Goal: Task Accomplishment & Management: Complete application form

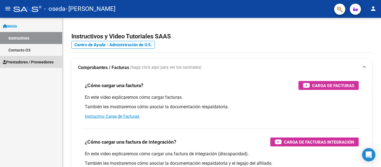
click at [47, 63] on span "Prestadores / Proveedores" at bounding box center [28, 62] width 51 height 6
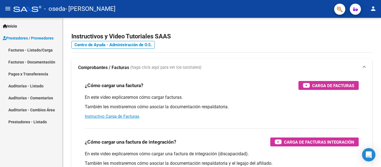
click at [42, 51] on link "Facturas - Listado/Carga" at bounding box center [31, 50] width 62 height 12
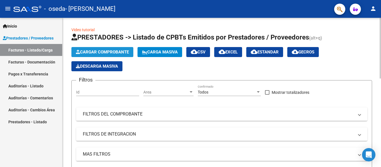
click at [106, 54] on span "Cargar Comprobante" at bounding box center [102, 52] width 53 height 5
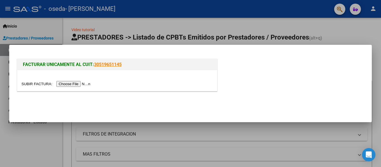
drag, startPoint x: 179, startPoint y: 56, endPoint x: 180, endPoint y: 66, distance: 10.3
click at [180, 66] on div "FACTURAR UNICAMENTE AL CUIT: 30519651145" at bounding box center [190, 73] width 349 height 43
click at [180, 66] on h1 "FACTURAR UNICAMENTE AL CUIT: 30519651145" at bounding box center [117, 64] width 189 height 7
click at [49, 127] on div at bounding box center [190, 83] width 381 height 167
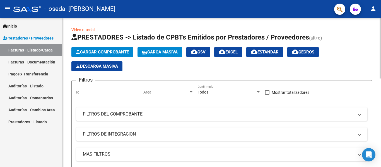
drag, startPoint x: 379, startPoint y: 71, endPoint x: 381, endPoint y: 81, distance: 11.0
click at [115, 52] on span "Cargar Comprobante" at bounding box center [102, 52] width 53 height 5
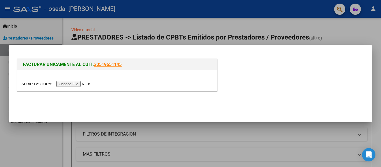
click at [86, 85] on input "file" at bounding box center [56, 84] width 71 height 6
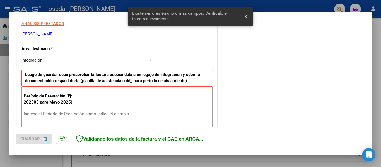
scroll to position [129, 0]
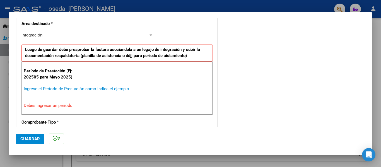
click at [57, 88] on input "Ingrese el Período de Prestación como indica el ejemplo" at bounding box center [88, 88] width 129 height 5
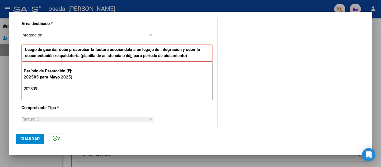
type input "202509"
click at [148, 118] on div at bounding box center [150, 119] width 5 height 4
click at [32, 139] on span "Guardar" at bounding box center [30, 139] width 20 height 5
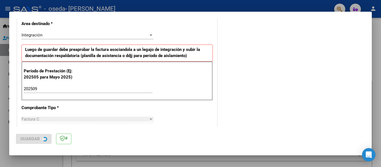
scroll to position [0, 0]
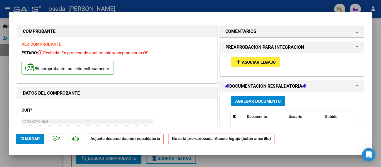
click at [28, 140] on span "Guardar" at bounding box center [30, 139] width 20 height 5
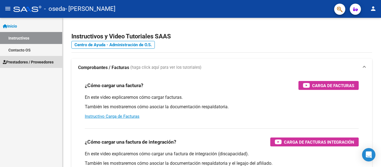
click at [22, 64] on span "Prestadores / Proveedores" at bounding box center [28, 62] width 51 height 6
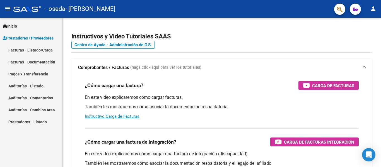
click at [33, 63] on link "Facturas - Documentación" at bounding box center [31, 62] width 62 height 12
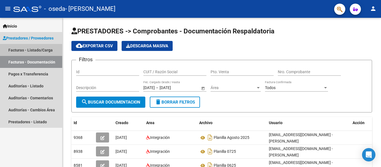
click at [48, 52] on link "Facturas - Listado/Carga" at bounding box center [31, 50] width 62 height 12
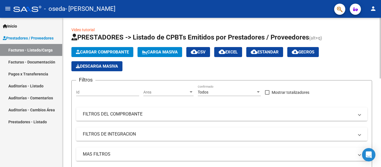
click at [380, 66] on div at bounding box center [380, 48] width 1 height 61
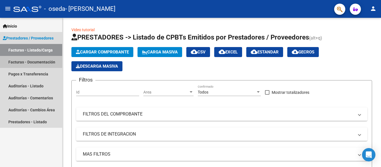
click at [37, 63] on link "Facturas - Documentación" at bounding box center [31, 62] width 62 height 12
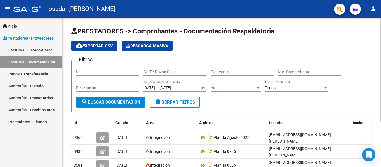
click at [381, 79] on div at bounding box center [380, 70] width 1 height 104
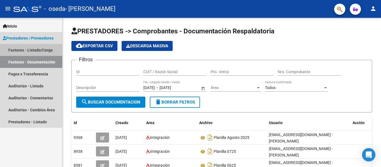
click at [36, 50] on link "Facturas - Listado/Carga" at bounding box center [31, 50] width 62 height 12
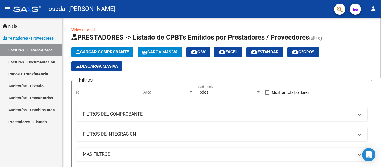
click at [117, 52] on span "Cargar Comprobante" at bounding box center [102, 52] width 53 height 5
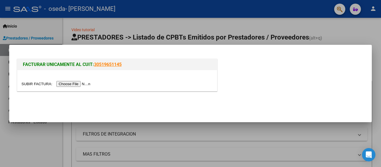
click at [88, 85] on input "file" at bounding box center [56, 84] width 71 height 6
click at [89, 83] on input "file" at bounding box center [56, 84] width 71 height 6
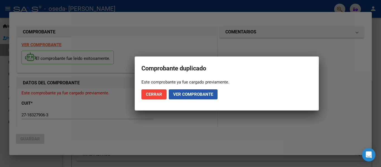
click at [186, 96] on span "Ver comprobante" at bounding box center [193, 94] width 40 height 5
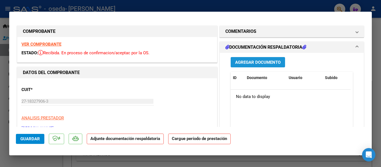
click at [272, 64] on span "Agregar Documento" at bounding box center [257, 62] width 45 height 5
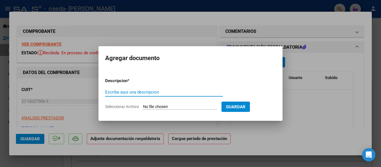
click at [120, 93] on input "Escriba aquí una descripcion" at bounding box center [164, 92] width 118 height 5
type input "Planilla"
click at [156, 108] on input "Seleccionar Archivo" at bounding box center [180, 107] width 74 height 5
type input "C:\fakepath\planilla Ramos Psico firmada.pdf"
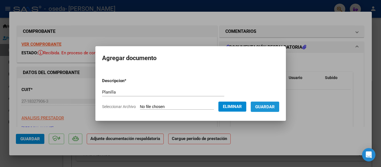
click at [265, 106] on span "Guardar" at bounding box center [265, 107] width 20 height 5
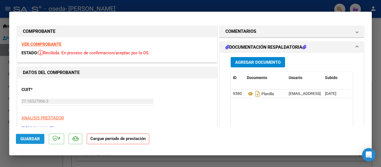
click at [26, 141] on span "Guardar" at bounding box center [30, 139] width 20 height 5
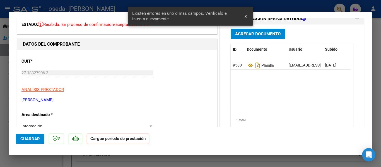
scroll to position [113, 0]
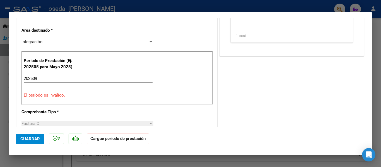
click at [42, 79] on input "202509" at bounding box center [88, 78] width 129 height 5
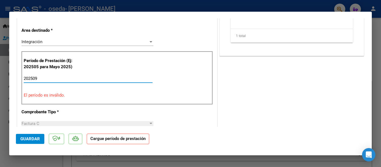
click at [38, 77] on input "202509" at bounding box center [88, 78] width 129 height 5
drag, startPoint x: 37, startPoint y: 78, endPoint x: 23, endPoint y: 80, distance: 14.0
click at [23, 80] on div "Período de Prestación (Ej: 202505 para Mayo 2025) 202509 Ingrese el Período de …" at bounding box center [116, 78] width 191 height 54
click at [58, 81] on div "202509 Ingrese el Período de Prestación como indica el ejemplo" at bounding box center [88, 78] width 129 height 8
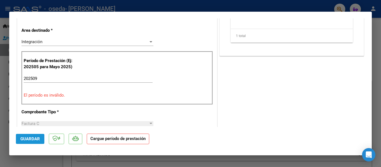
click at [37, 140] on span "Guardar" at bounding box center [30, 139] width 20 height 5
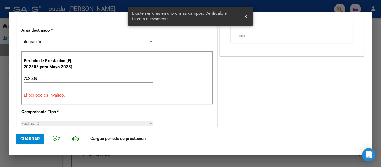
click at [245, 16] on span "x" at bounding box center [246, 16] width 2 height 5
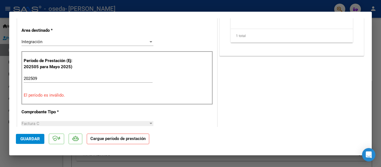
scroll to position [0, 28]
click at [150, 42] on div at bounding box center [151, 41] width 3 height 1
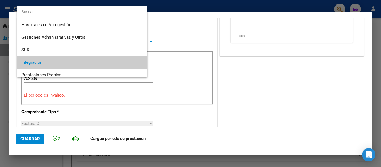
scroll to position [21, 0]
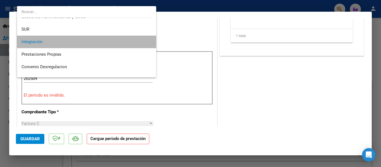
click at [92, 43] on span "Integración" at bounding box center [86, 42] width 130 height 13
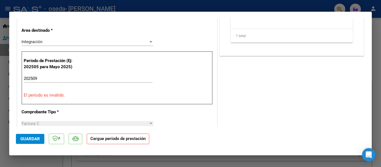
click at [150, 124] on div at bounding box center [151, 123] width 3 height 1
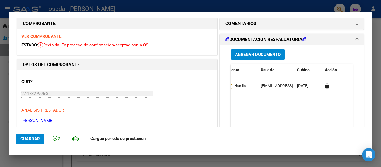
scroll to position [0, 0]
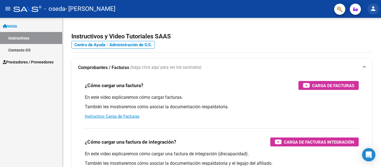
click at [375, 8] on mat-icon "person" at bounding box center [373, 8] width 7 height 7
click at [8, 9] on div at bounding box center [190, 83] width 381 height 167
click at [356, 12] on span "button" at bounding box center [355, 9] width 5 height 11
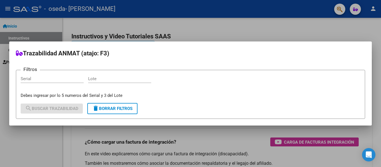
click at [326, 21] on div at bounding box center [190, 83] width 381 height 167
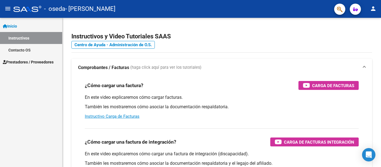
click at [370, 11] on mat-icon "person" at bounding box center [373, 8] width 7 height 7
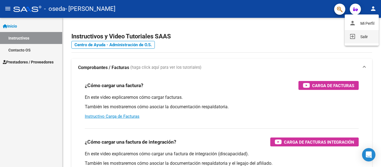
click at [362, 39] on button "exit_to_app Salir" at bounding box center [362, 36] width 34 height 13
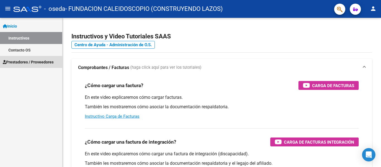
click at [35, 63] on span "Prestadores / Proveedores" at bounding box center [28, 62] width 51 height 6
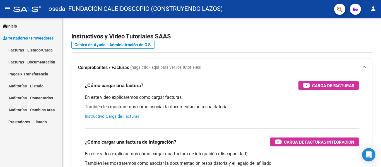
click at [38, 51] on link "Facturas - Listado/Carga" at bounding box center [31, 50] width 62 height 12
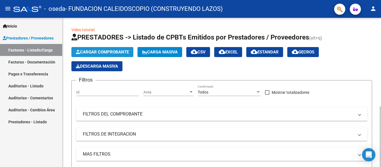
click at [123, 52] on span "Cargar Comprobante" at bounding box center [102, 52] width 53 height 5
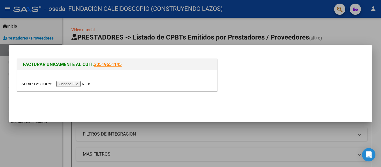
click at [85, 84] on input "file" at bounding box center [56, 84] width 71 height 6
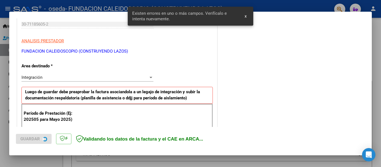
scroll to position [129, 0]
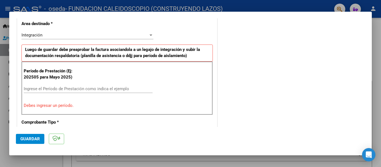
click at [48, 88] on input "Ingrese el Período de Prestación como indica el ejemplo" at bounding box center [88, 88] width 129 height 5
click at [38, 87] on input "Ingrese el Período de Prestación como indica el ejemplo" at bounding box center [88, 88] width 129 height 5
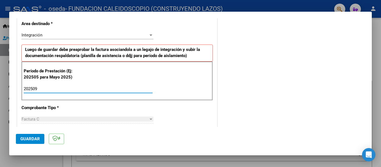
type input "202509"
click at [150, 119] on div at bounding box center [151, 119] width 3 height 1
click at [31, 139] on span "Guardar" at bounding box center [30, 139] width 20 height 5
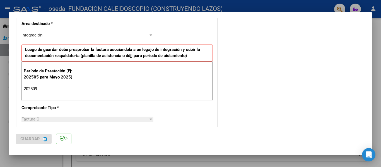
scroll to position [0, 0]
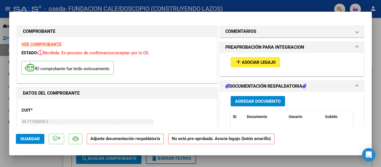
click at [253, 62] on span "Asociar Legajo" at bounding box center [259, 62] width 34 height 5
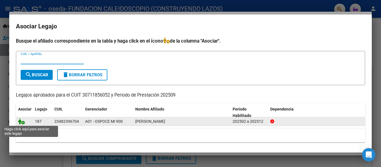
click at [23, 121] on icon at bounding box center [21, 122] width 7 height 6
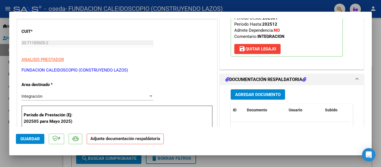
scroll to position [80, 0]
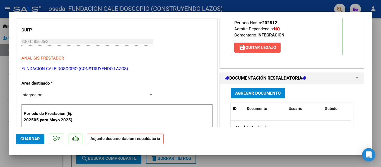
click at [256, 49] on span "save Quitar Legajo" at bounding box center [257, 47] width 37 height 5
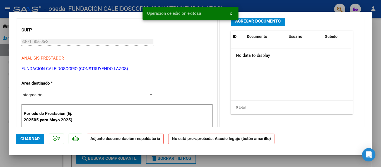
click at [246, 23] on span "Agregar Documento" at bounding box center [257, 21] width 45 height 5
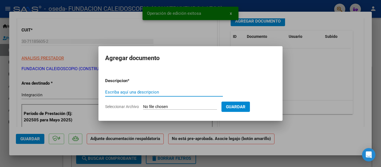
click at [142, 92] on input "Escriba aquí una descripcion" at bounding box center [164, 92] width 118 height 5
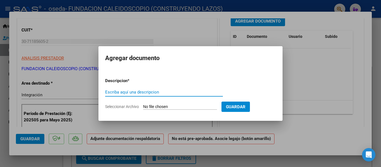
click at [124, 92] on input "Escriba aquí una descripcion" at bounding box center [164, 92] width 118 height 5
type input "planilla 0925"
click at [134, 107] on span "Seleccionar Archivo" at bounding box center [122, 107] width 34 height 4
click at [143, 107] on input "Seleccionar Archivo" at bounding box center [180, 107] width 74 height 5
type input "C:\fakepath\V Ramos Integración Firmada.pdf"
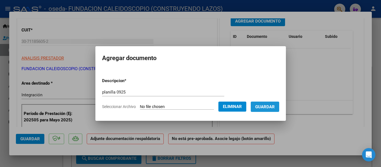
click at [257, 108] on span "Guardar" at bounding box center [265, 107] width 20 height 5
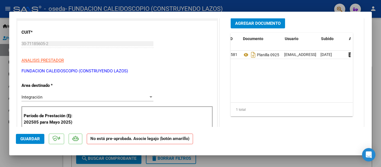
scroll to position [0, 0]
click at [32, 138] on span "Guardar" at bounding box center [30, 139] width 20 height 5
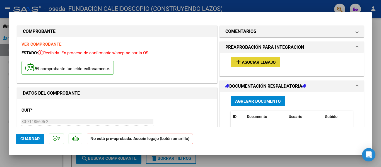
click at [262, 62] on span "Asociar Legajo" at bounding box center [259, 62] width 34 height 5
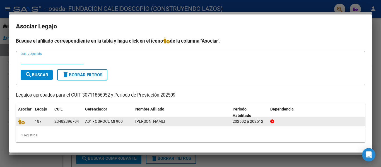
click at [43, 122] on div "187" at bounding box center [42, 122] width 15 height 6
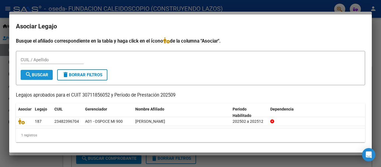
click at [48, 76] on span "search Buscar" at bounding box center [36, 75] width 23 height 5
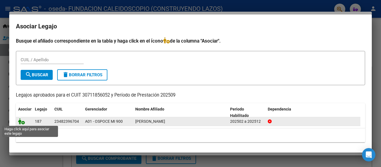
click at [23, 122] on icon at bounding box center [21, 122] width 7 height 6
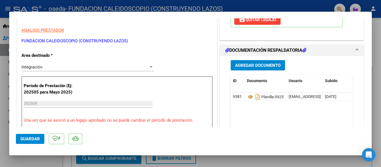
scroll to position [109, 0]
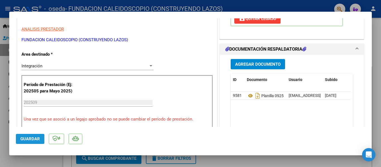
click at [41, 138] on button "Guardar" at bounding box center [30, 139] width 28 height 10
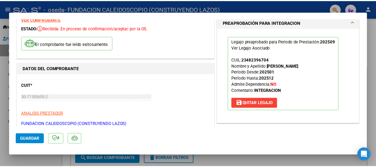
scroll to position [0, 0]
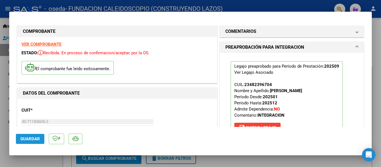
click at [29, 139] on span "Guardar" at bounding box center [30, 139] width 20 height 5
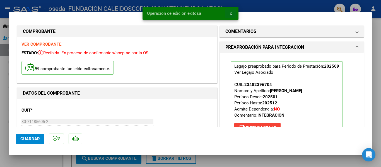
click at [229, 11] on button "x" at bounding box center [230, 13] width 11 height 10
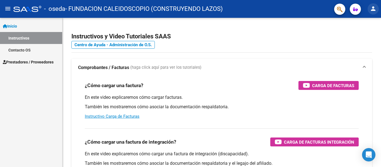
click at [373, 10] on mat-icon "person" at bounding box center [373, 8] width 7 height 7
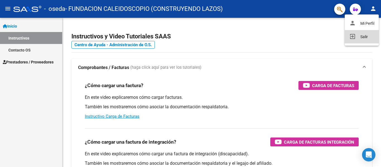
click at [365, 36] on button "exit_to_app Salir" at bounding box center [362, 36] width 34 height 13
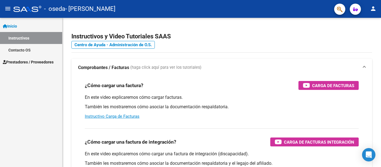
click at [27, 63] on span "Prestadores / Proveedores" at bounding box center [28, 62] width 51 height 6
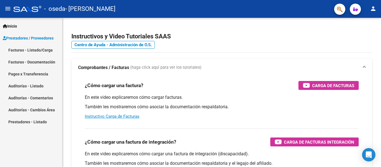
click at [30, 51] on link "Facturas - Listado/Carga" at bounding box center [31, 50] width 62 height 12
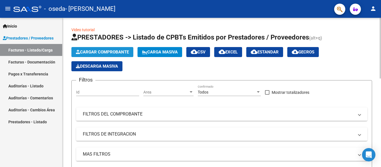
click at [115, 52] on span "Cargar Comprobante" at bounding box center [102, 52] width 53 height 5
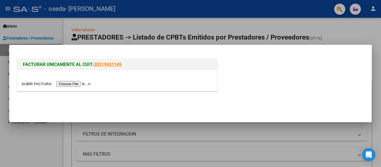
click at [78, 83] on input "file" at bounding box center [56, 84] width 71 height 6
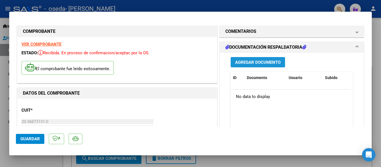
click at [258, 61] on span "Agregar Documento" at bounding box center [257, 62] width 45 height 5
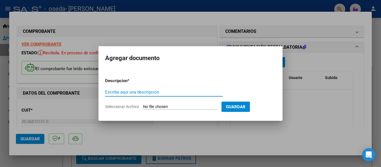
click at [139, 92] on input "Escriba aquí una descripcion" at bounding box center [164, 92] width 118 height 5
type input "planilla AT 0925"
click at [163, 106] on input "Seleccionar Archivo" at bounding box center [180, 107] width 74 height 5
type input "C:\fakepath\[PERSON_NAME] A T Septiembre planilla firmada.pdf"
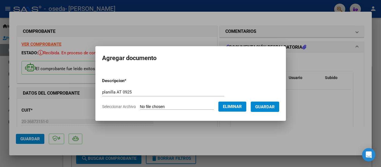
click at [257, 108] on span "Guardar" at bounding box center [265, 107] width 20 height 5
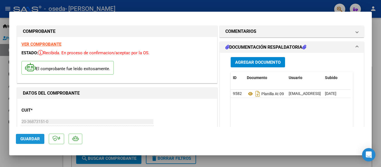
click at [29, 140] on span "Guardar" at bounding box center [30, 139] width 20 height 5
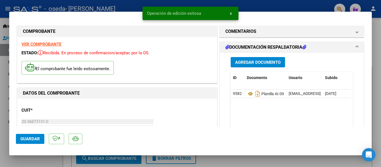
click at [230, 15] on span "x" at bounding box center [231, 13] width 2 height 5
